Goal: Transaction & Acquisition: Purchase product/service

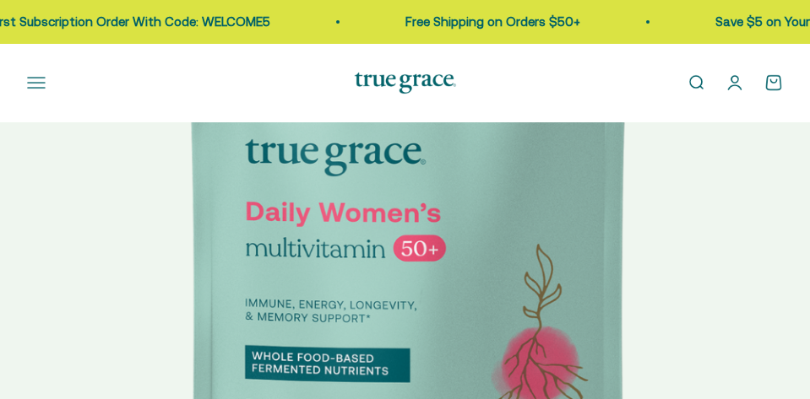
select select "3"
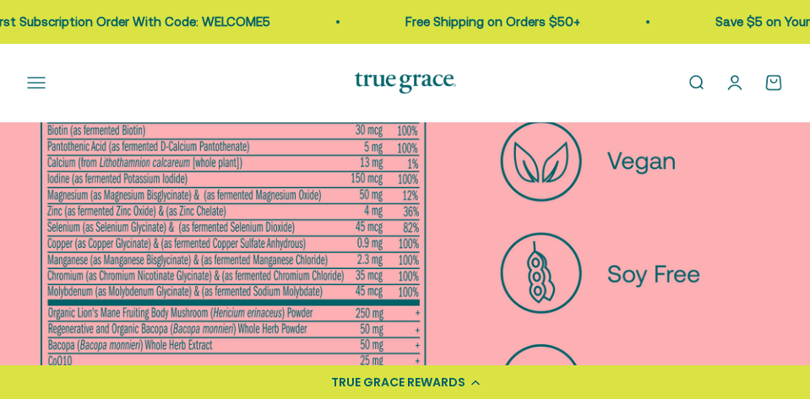
scroll to position [367, 0]
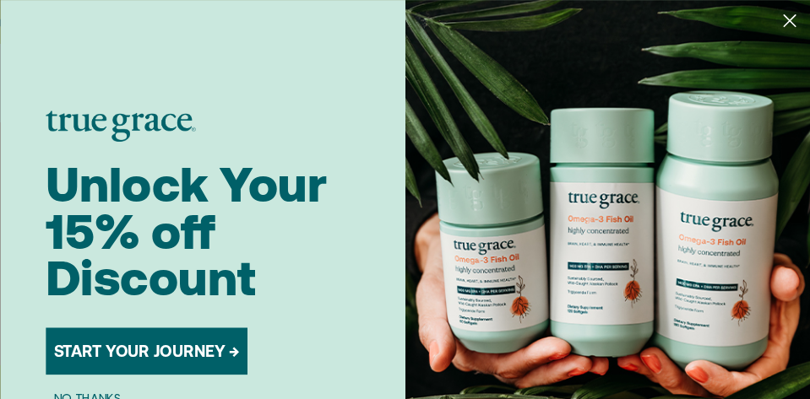
click at [789, 17] on circle "Close dialog" at bounding box center [789, 21] width 27 height 27
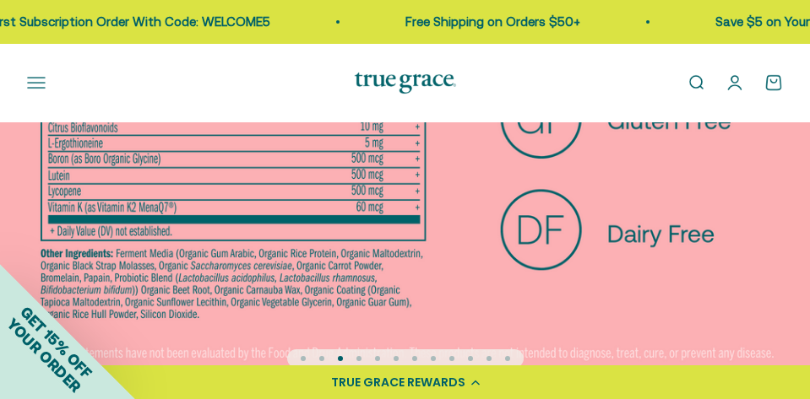
scroll to position [560, 0]
